Goal: Task Accomplishment & Management: Use online tool/utility

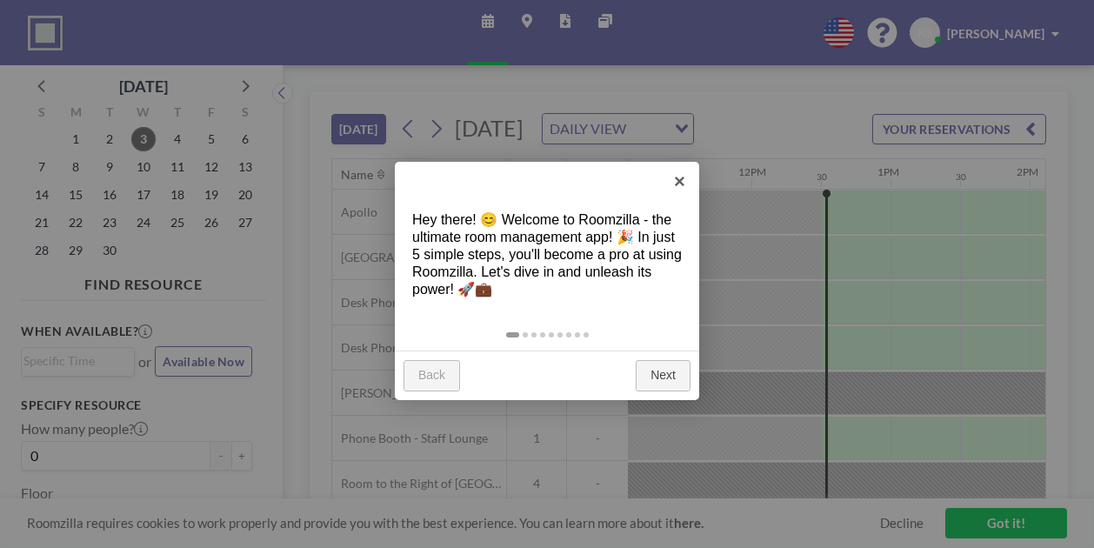
scroll to position [0, 1669]
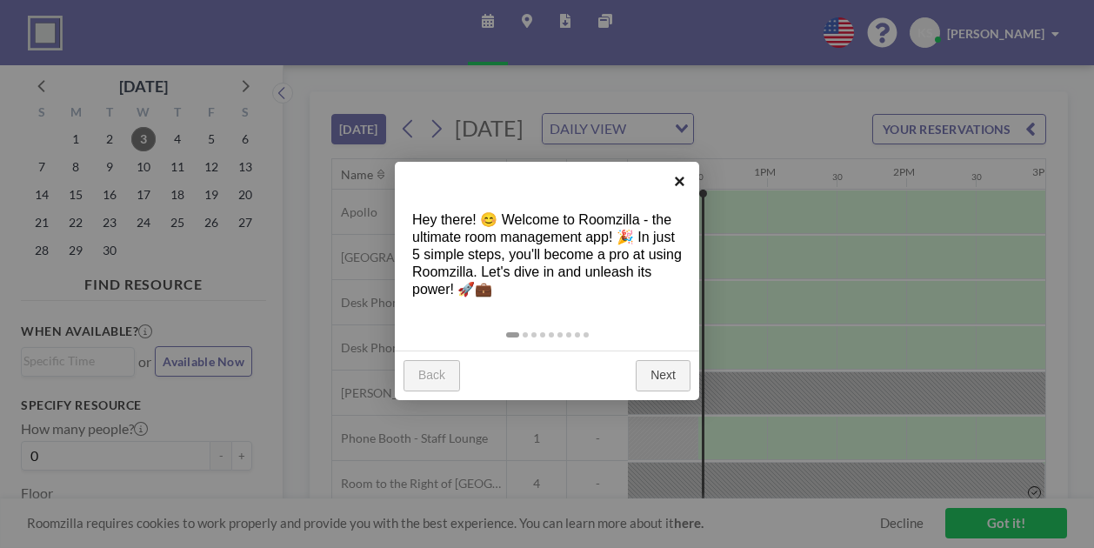
click at [675, 175] on link "×" at bounding box center [679, 181] width 39 height 39
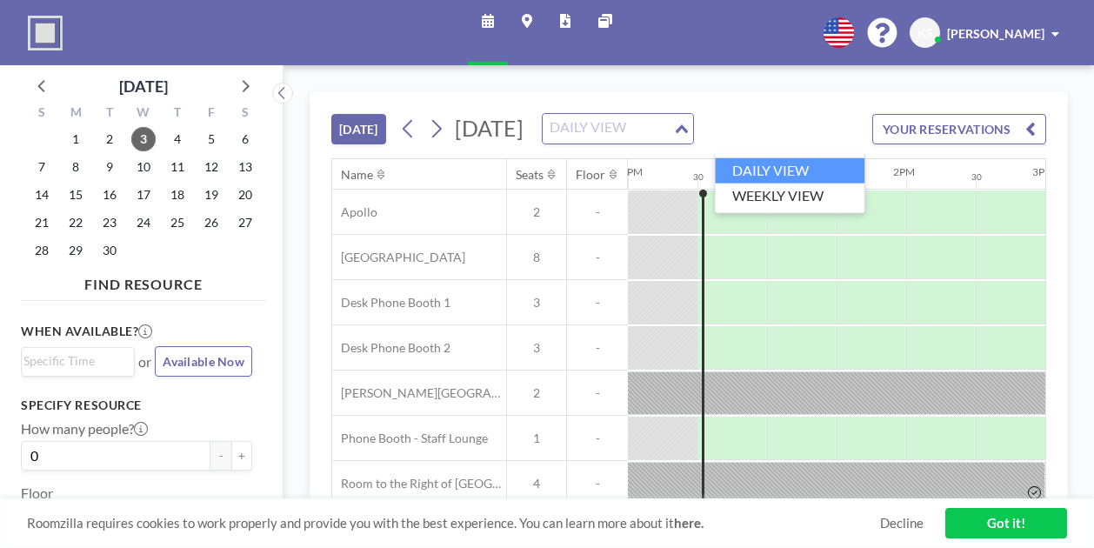
click at [673, 135] on div "DAILY VIEW" at bounding box center [608, 127] width 130 height 26
click at [671, 135] on input "Search for option" at bounding box center [607, 128] width 127 height 23
click at [955, 141] on button "YOUR RESERVATIONS" at bounding box center [959, 129] width 174 height 30
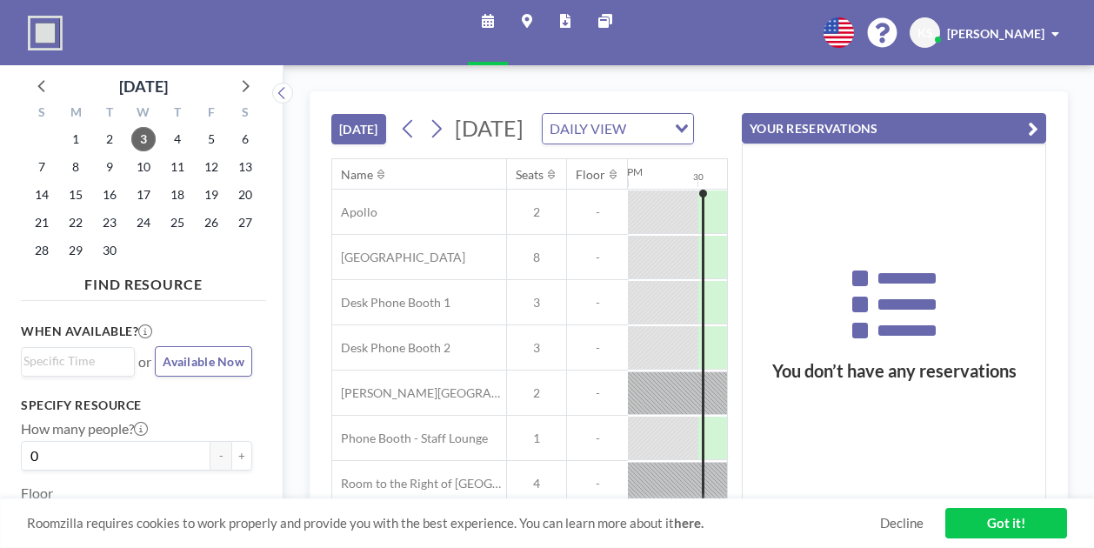
click at [890, 517] on link "Decline" at bounding box center [901, 523] width 43 height 17
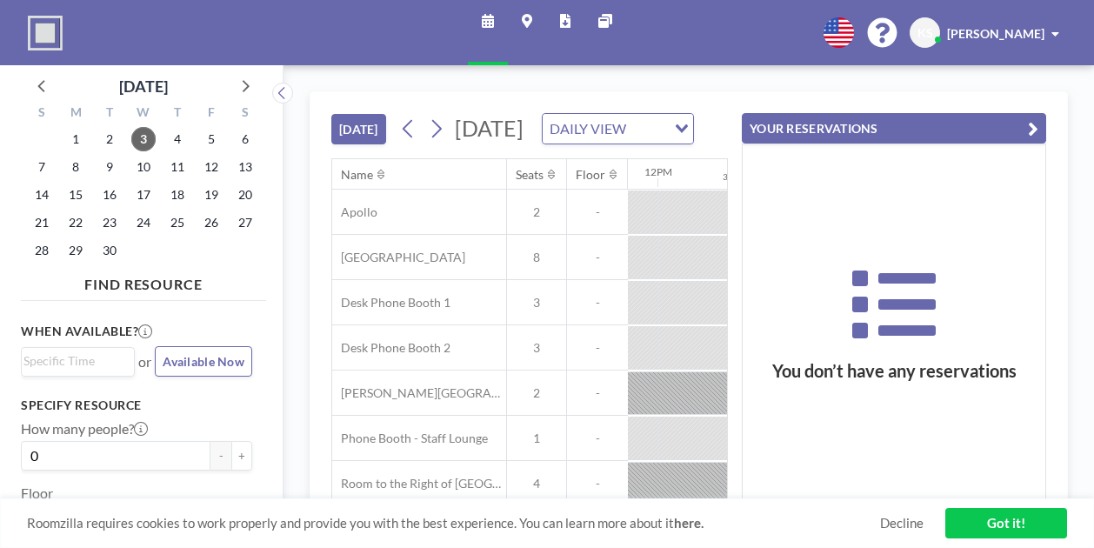
scroll to position [0, 1669]
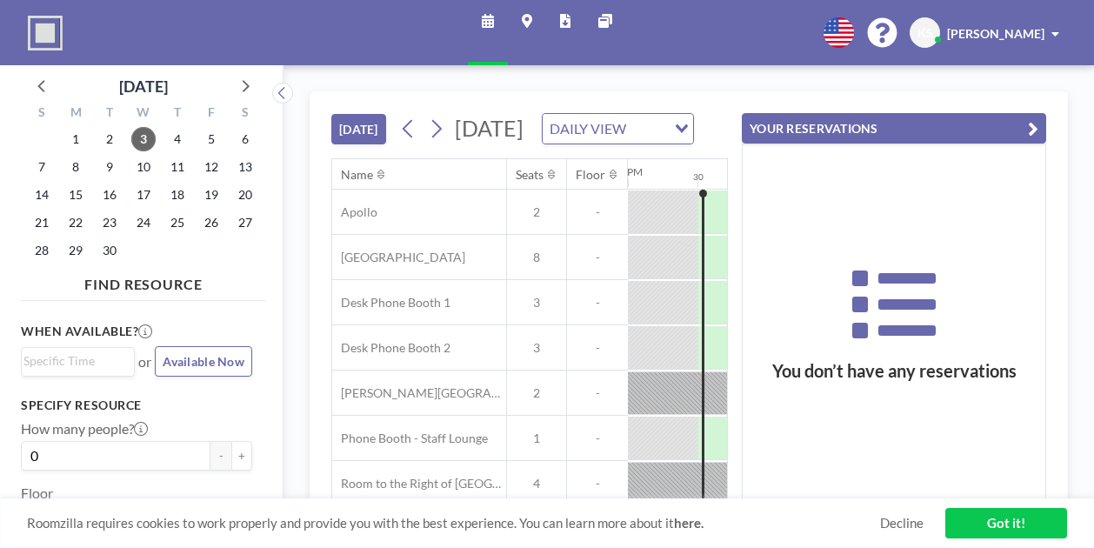
click at [1031, 130] on icon "button" at bounding box center [1033, 128] width 10 height 21
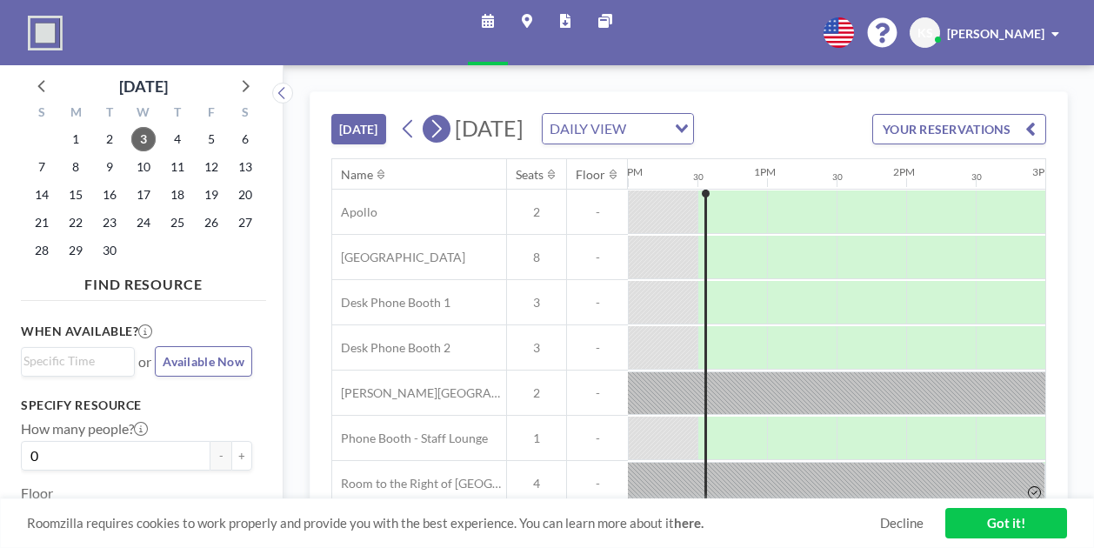
click at [440, 142] on icon at bounding box center [436, 129] width 17 height 26
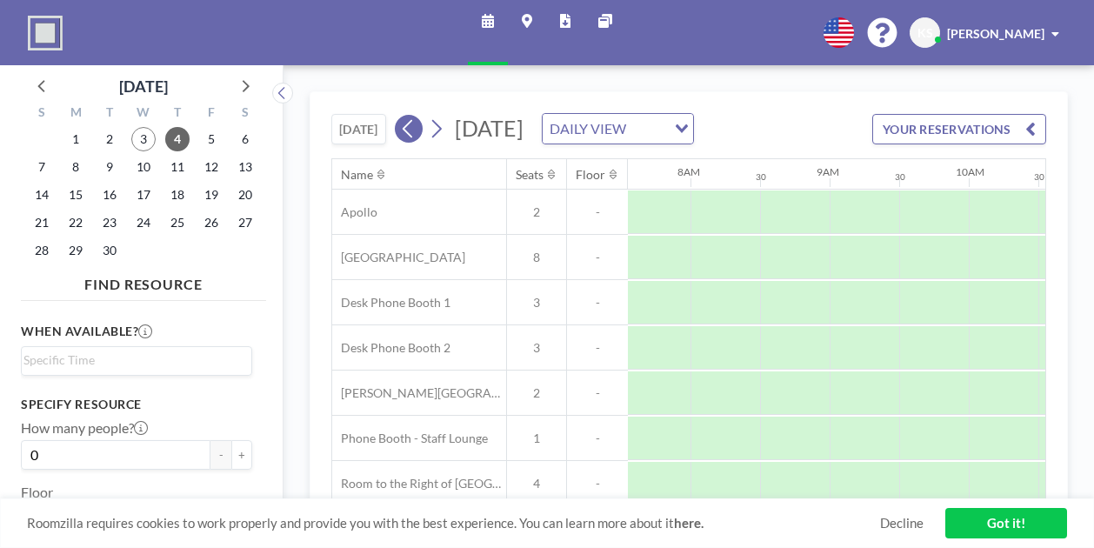
scroll to position [0, 1113]
click at [405, 142] on icon at bounding box center [408, 129] width 17 height 26
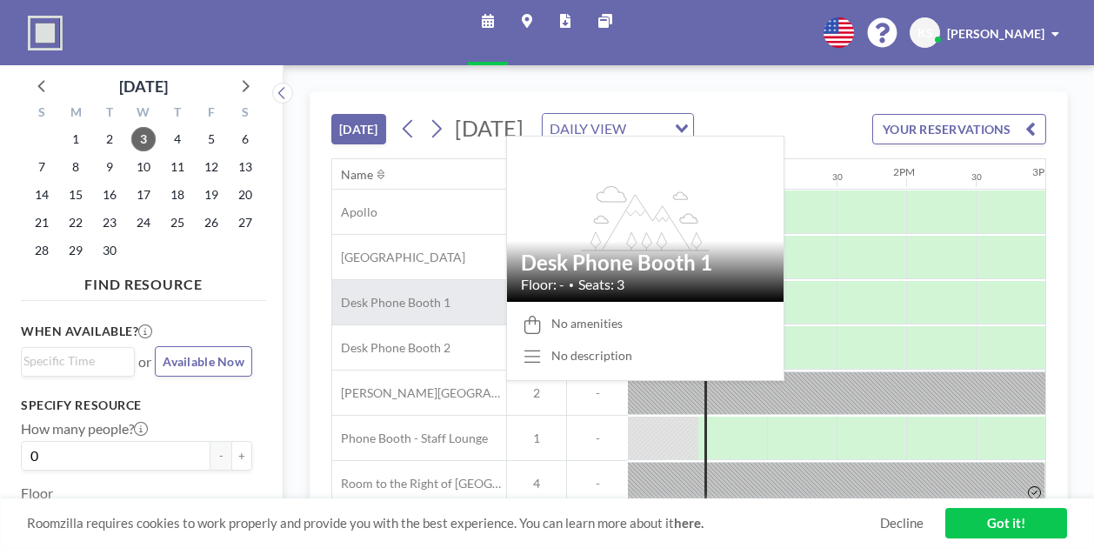
scroll to position [83, 1669]
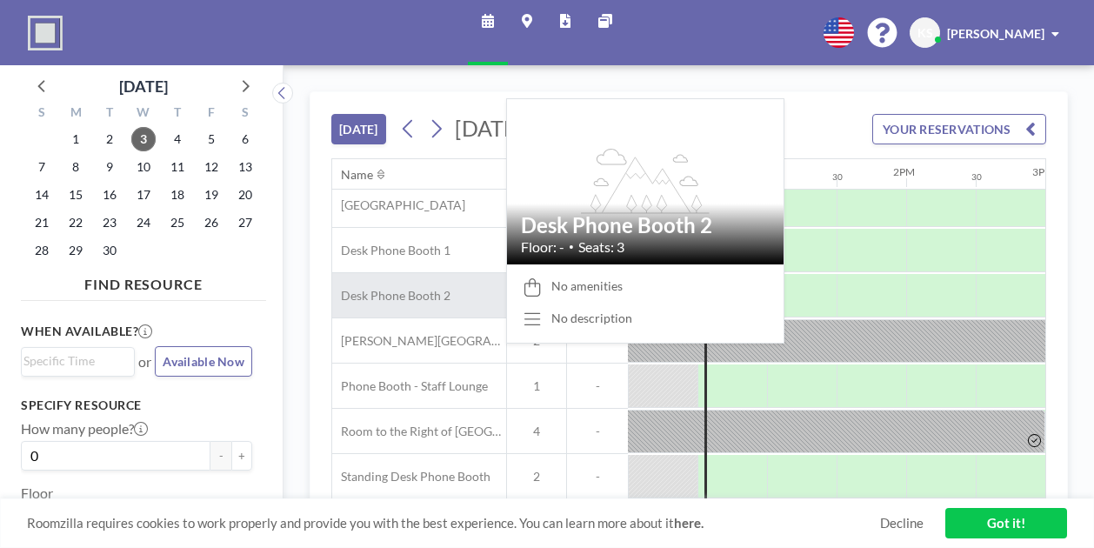
click at [429, 276] on div "Desk Phone Booth 2" at bounding box center [419, 295] width 174 height 44
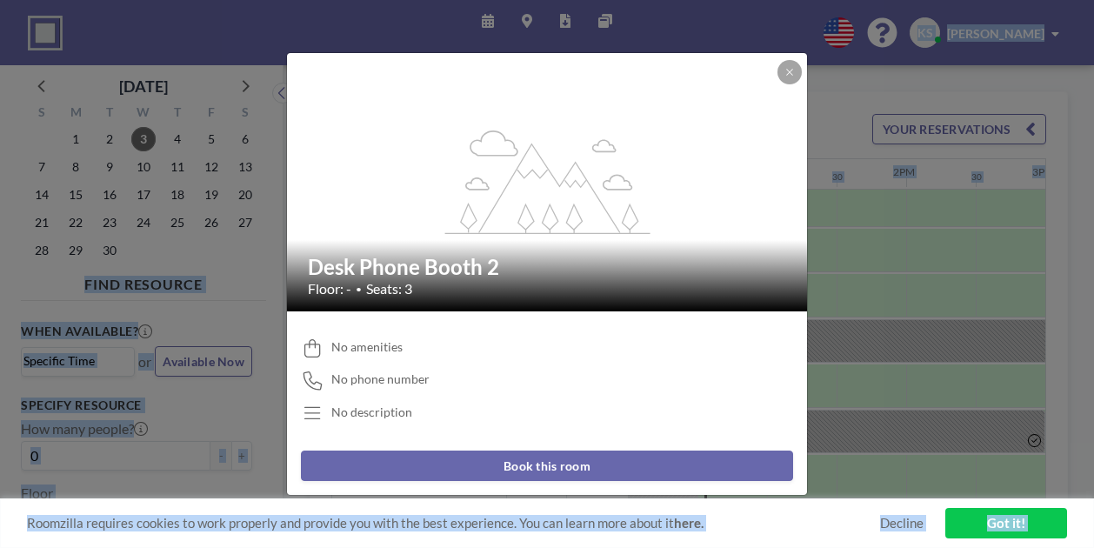
drag, startPoint x: 829, startPoint y: 13, endPoint x: 773, endPoint y: -92, distance: 119.4
click at [773, 0] on html "Schedule Maps Reports Other sites English Polski 日本語 Española KS Karena Smallin…" at bounding box center [547, 274] width 1094 height 548
click at [784, 71] on icon at bounding box center [789, 72] width 10 height 10
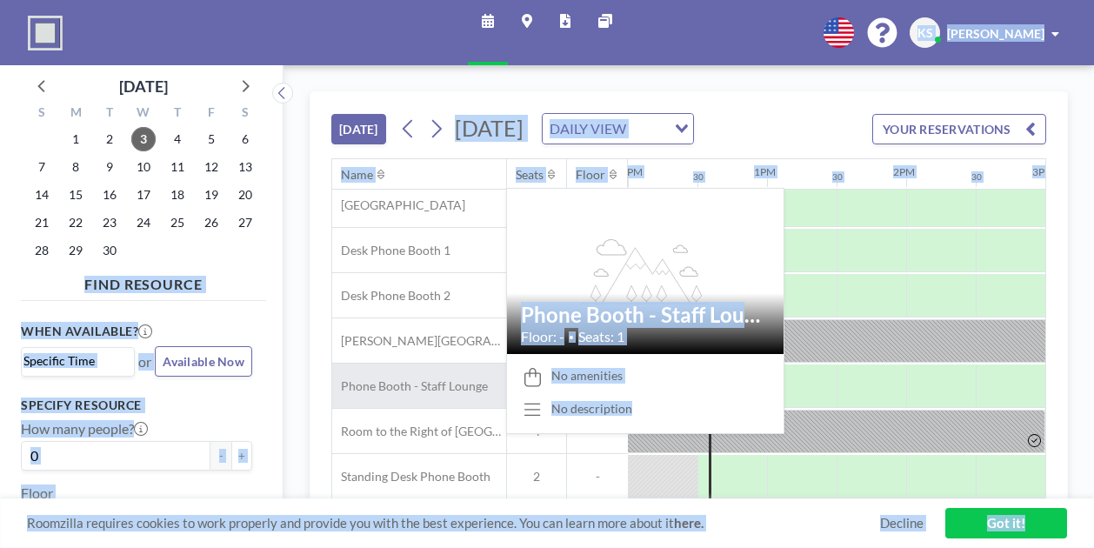
click at [447, 378] on span "Phone Booth - Staff Lounge" at bounding box center [410, 386] width 156 height 16
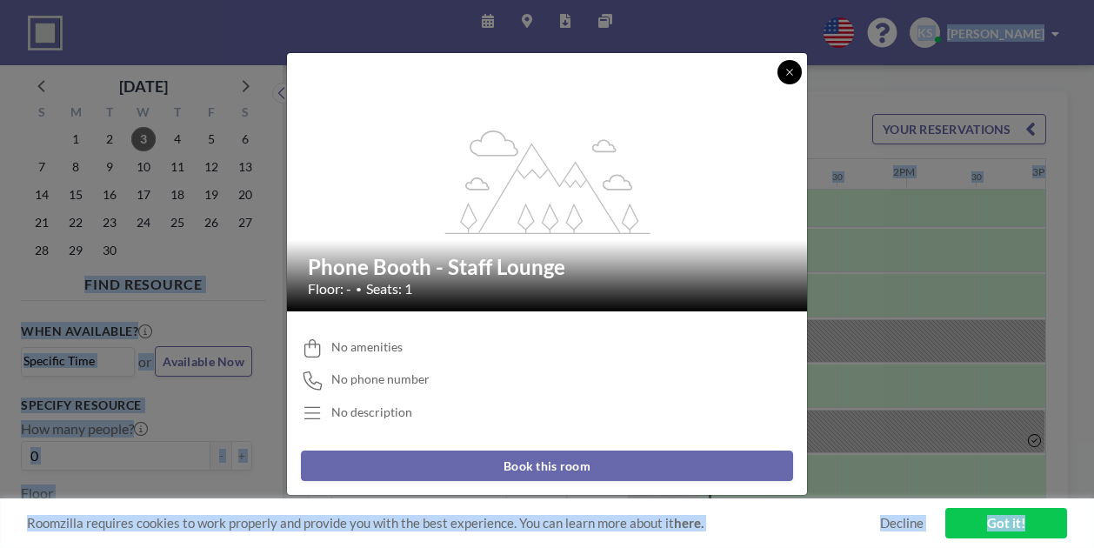
click at [791, 70] on icon at bounding box center [789, 72] width 6 height 6
